Goal: Task Accomplishment & Management: Complete application form

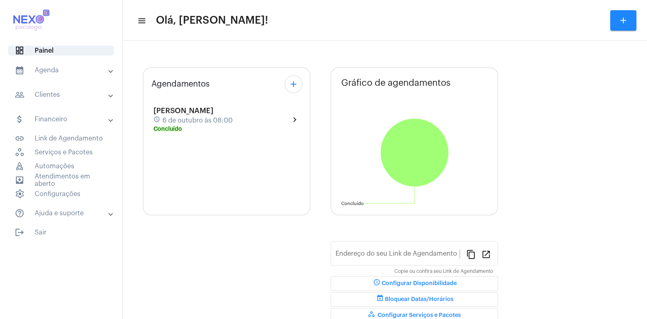
type input "https://neft.com.br/ester-borges-de-lima-dias-"
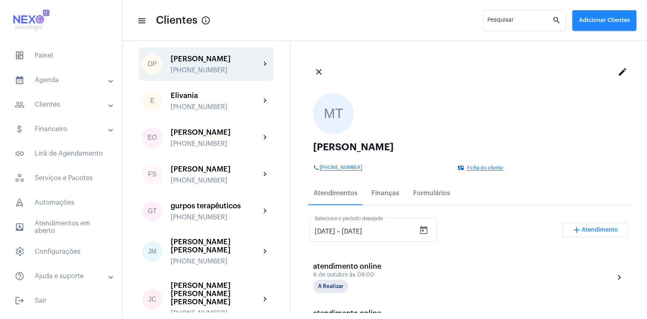
click at [196, 74] on div "[PHONE_NUMBER]" at bounding box center [216, 70] width 90 height 7
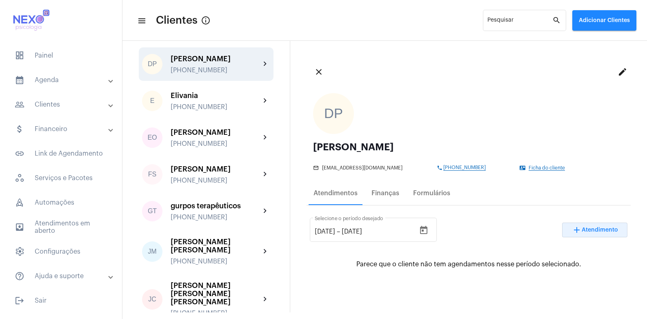
click at [582, 229] on span "Atendimento" at bounding box center [600, 230] width 36 height 6
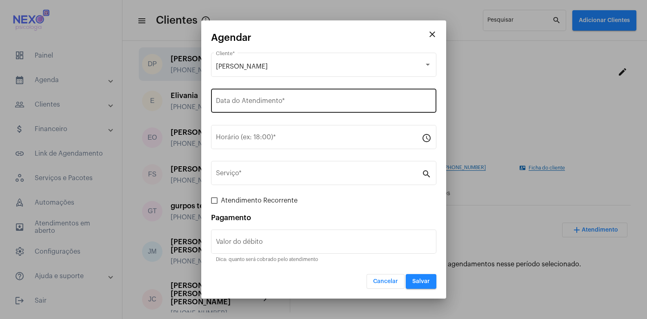
click at [233, 104] on input "Data do Atendimento *" at bounding box center [324, 102] width 216 height 7
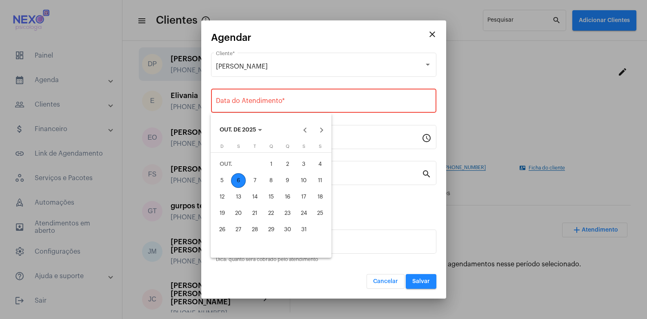
click at [240, 178] on div "6" at bounding box center [238, 180] width 15 height 15
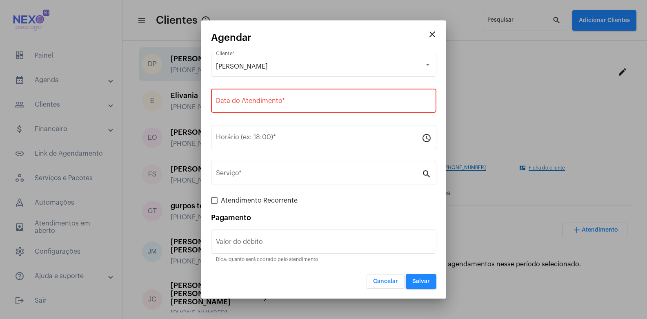
type input "[DATE]"
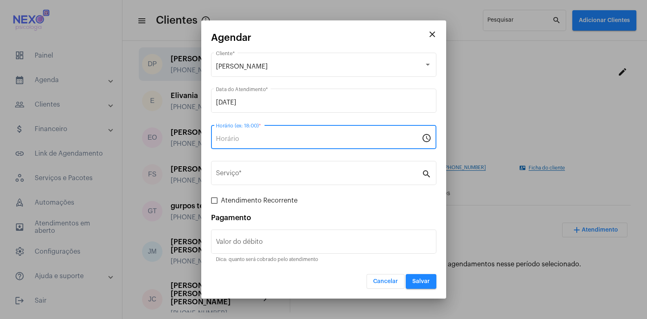
click at [231, 138] on input "Horário (ex: 18:00) *" at bounding box center [319, 138] width 206 height 7
drag, startPoint x: 226, startPoint y: 138, endPoint x: 235, endPoint y: 138, distance: 9.4
click at [235, 138] on input "10:00" at bounding box center [319, 138] width 206 height 7
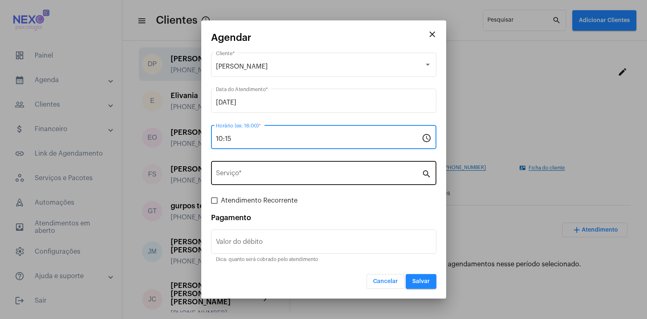
type input "10:15"
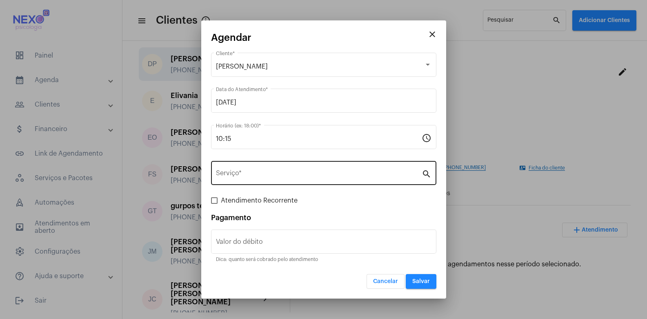
click at [249, 166] on div "Serviço *" at bounding box center [319, 172] width 206 height 26
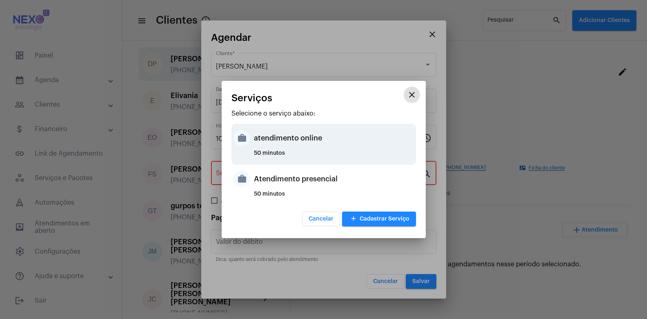
click at [266, 138] on div "atendimento online" at bounding box center [334, 138] width 160 height 24
type input "atendimento online"
type input "R$ 150"
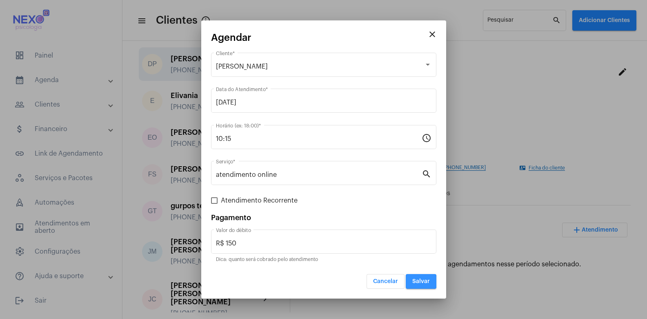
click at [414, 282] on span "Salvar" at bounding box center [421, 281] width 18 height 6
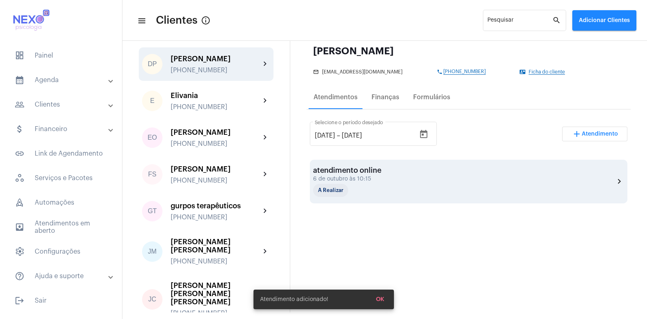
click at [366, 172] on div "atendimento online" at bounding box center [354, 170] width 82 height 8
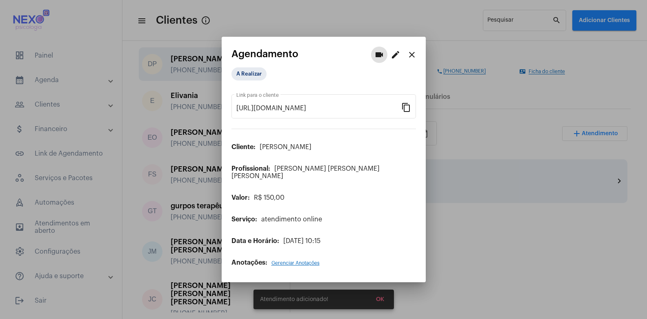
scroll to position [96, 0]
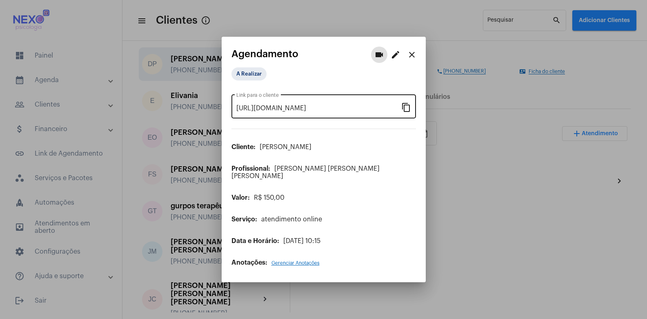
click at [404, 109] on mat-icon "content_copy" at bounding box center [406, 107] width 10 height 10
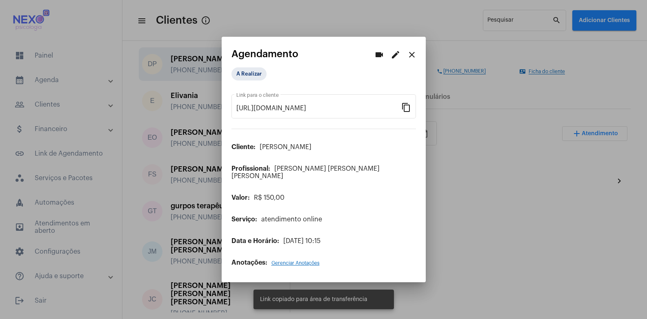
scroll to position [0, 0]
